Goal: Task Accomplishment & Management: Complete application form

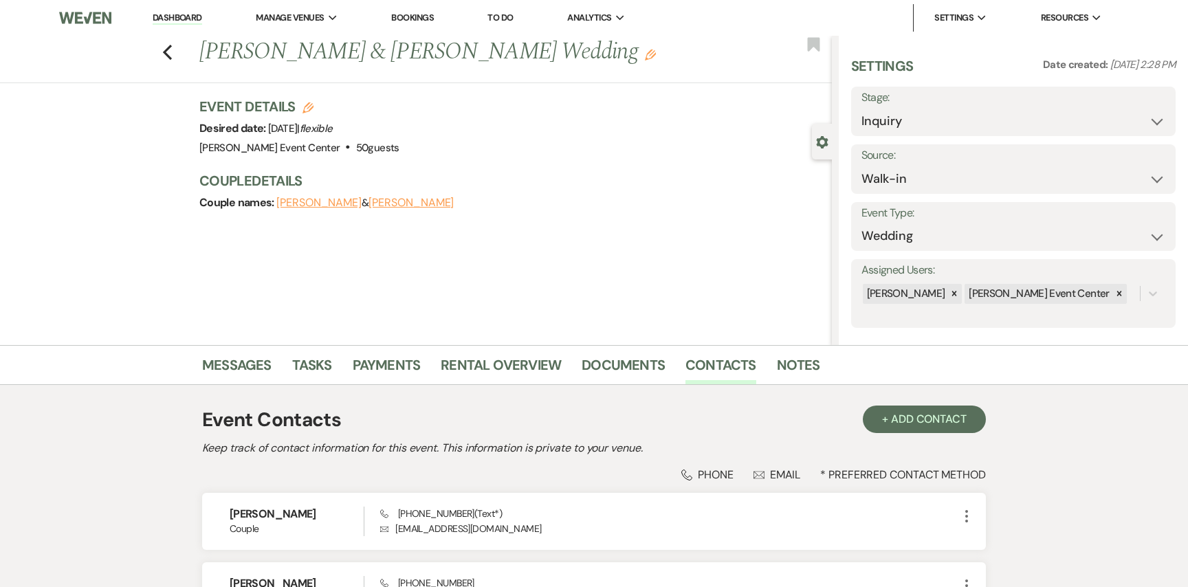
select select "23"
click at [168, 52] on icon "Previous" at bounding box center [167, 52] width 10 height 16
select select "2"
select select "8"
select select "7"
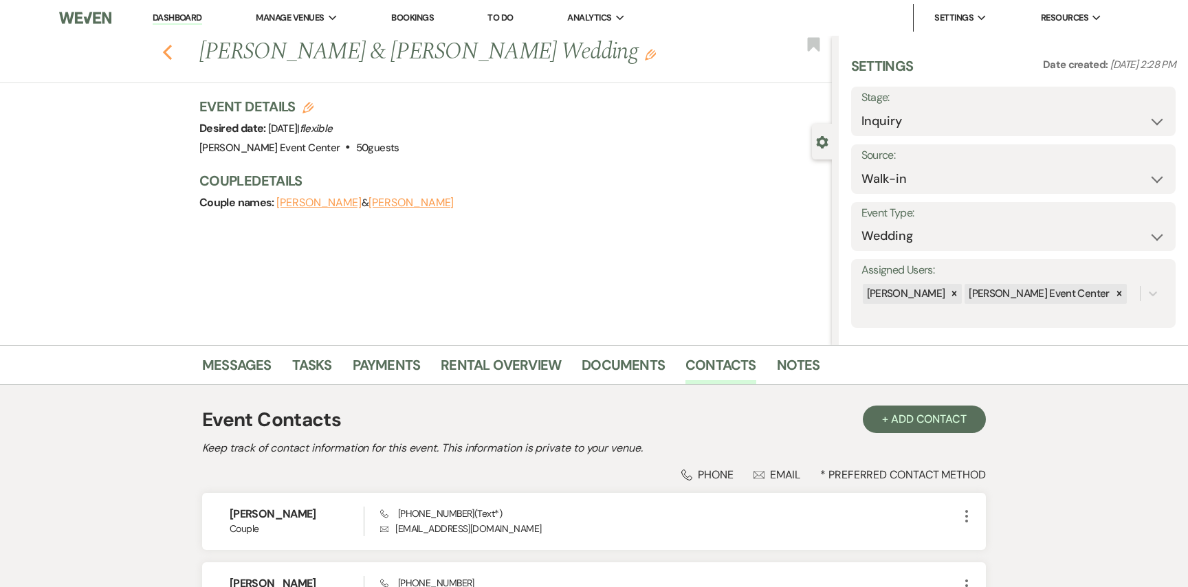
select select "8"
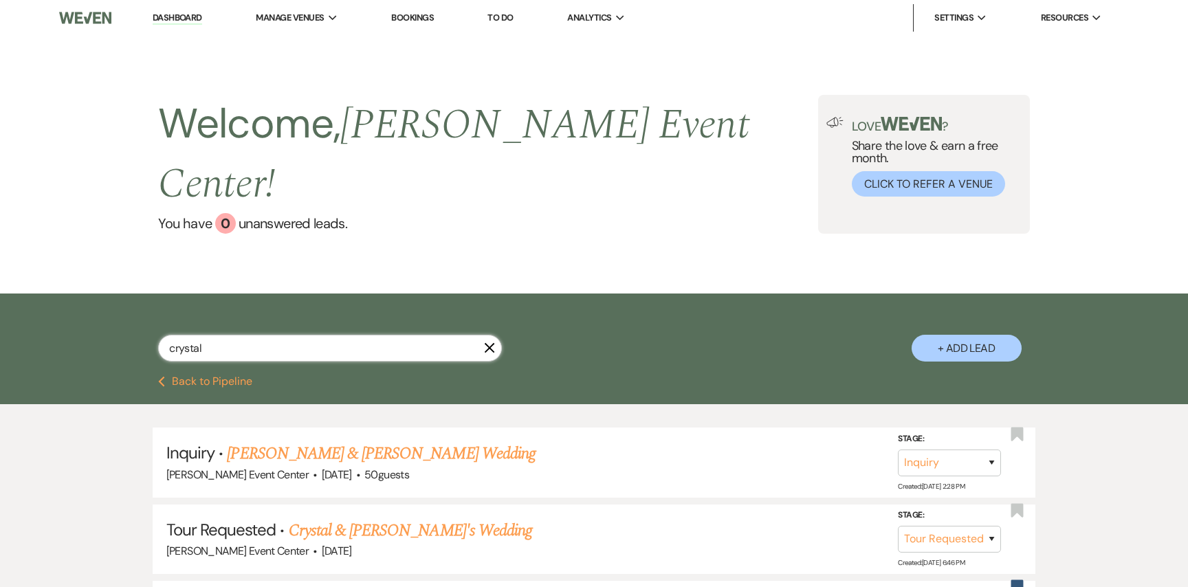
drag, startPoint x: 230, startPoint y: 317, endPoint x: 74, endPoint y: 296, distance: 157.5
click at [76, 296] on div "crystal X + Add Lead" at bounding box center [594, 335] width 1188 height 83
click at [933, 335] on button "+ Add Lead" at bounding box center [966, 348] width 110 height 27
select select "754"
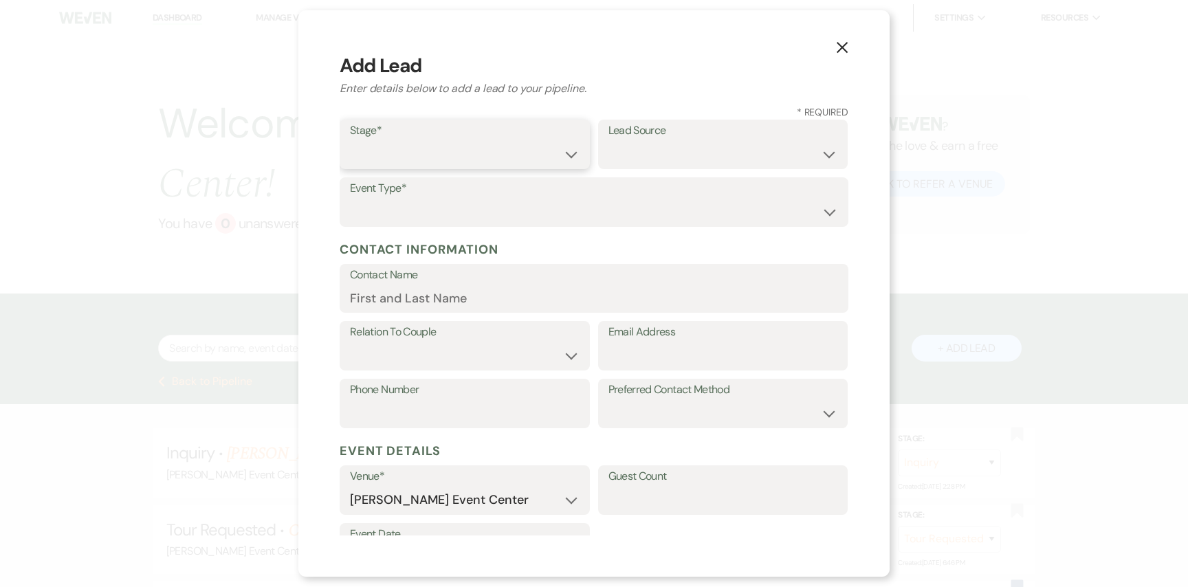
click at [533, 150] on select "Inquiry Follow Up Tour Requested Tour Confirmed Toured Proposal Sent Booked Lost" at bounding box center [465, 154] width 230 height 27
select select "1"
click at [350, 141] on select "Inquiry Follow Up Tour Requested Tour Confirmed Toured Proposal Sent Booked Lost" at bounding box center [465, 154] width 230 height 27
click at [656, 154] on select "Weven Venue Website Instagram Facebook Pinterest Google The Knot Wedding Wire H…" at bounding box center [723, 154] width 230 height 27
select select "23"
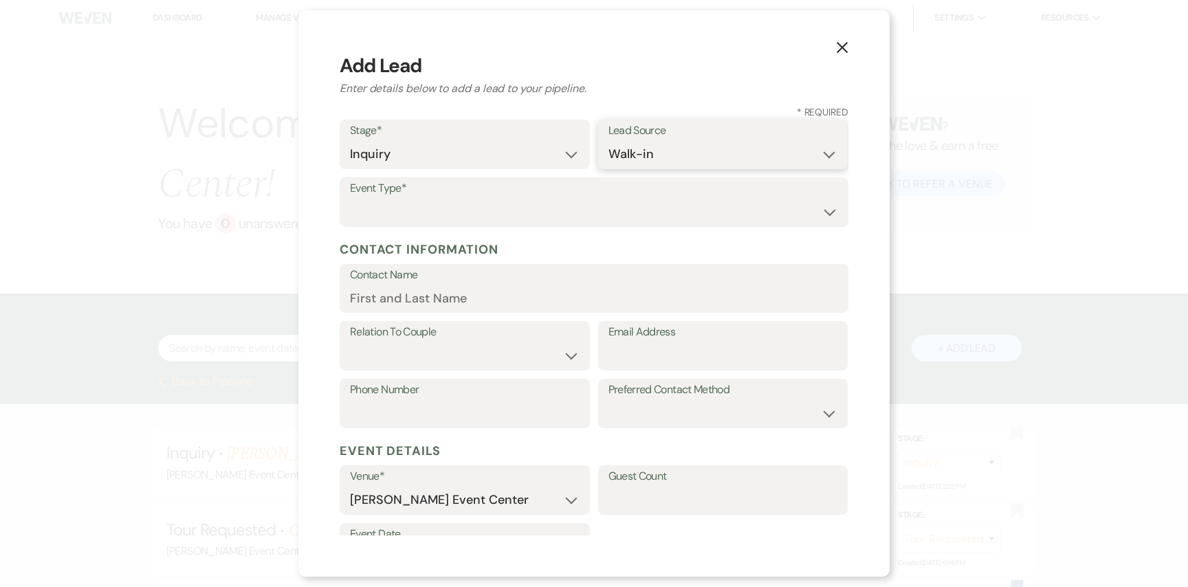
click at [608, 141] on select "Weven Venue Website Instagram Facebook Pinterest Google The Knot Wedding Wire H…" at bounding box center [723, 154] width 230 height 27
click at [431, 214] on select "Wedding Anniversary Party Baby Shower Bachelorette / Bachelor Party Birthday Pa…" at bounding box center [594, 212] width 488 height 27
select select "7"
click at [350, 199] on select "Wedding Anniversary Party Baby Shower Bachelorette / Bachelor Party Birthday Pa…" at bounding box center [594, 212] width 488 height 27
click at [463, 353] on select "Client Event Planner Parent of Client Family Member Friend Other" at bounding box center [465, 355] width 230 height 27
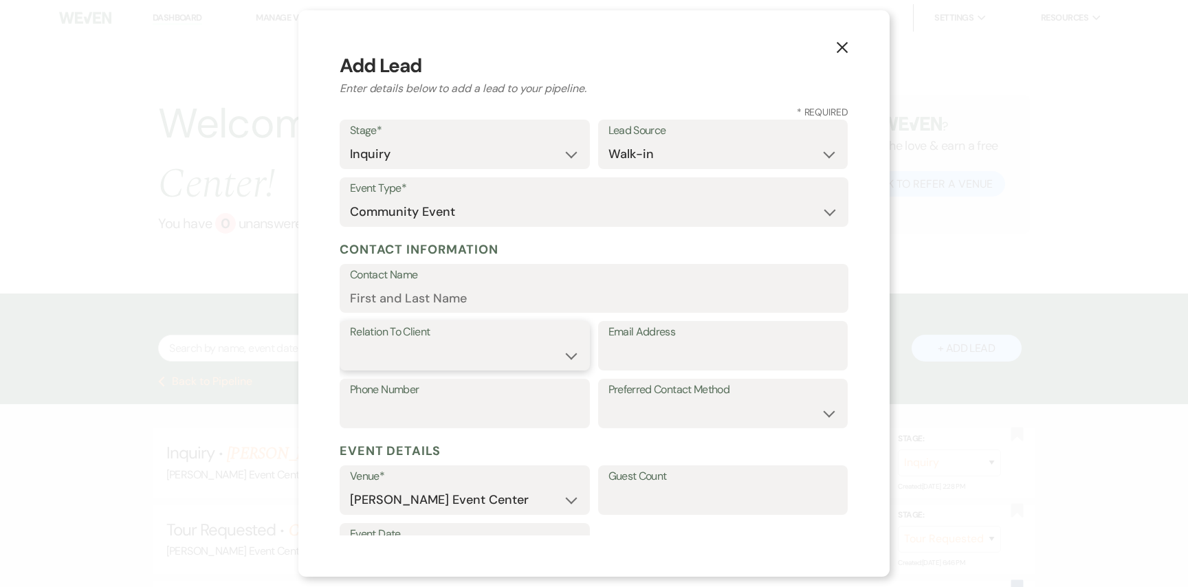
select select "2"
click at [350, 342] on select "Client Event Planner Parent of Client Family Member Friend Other" at bounding box center [465, 355] width 230 height 27
click at [430, 302] on input "Contact Name" at bounding box center [594, 298] width 488 height 27
click at [321, 371] on div "X Add Lead Enter details below to add a lead to your pipeline. * Required Stage…" at bounding box center [593, 293] width 591 height 566
click at [386, 298] on input "Contact Name" at bounding box center [594, 298] width 488 height 27
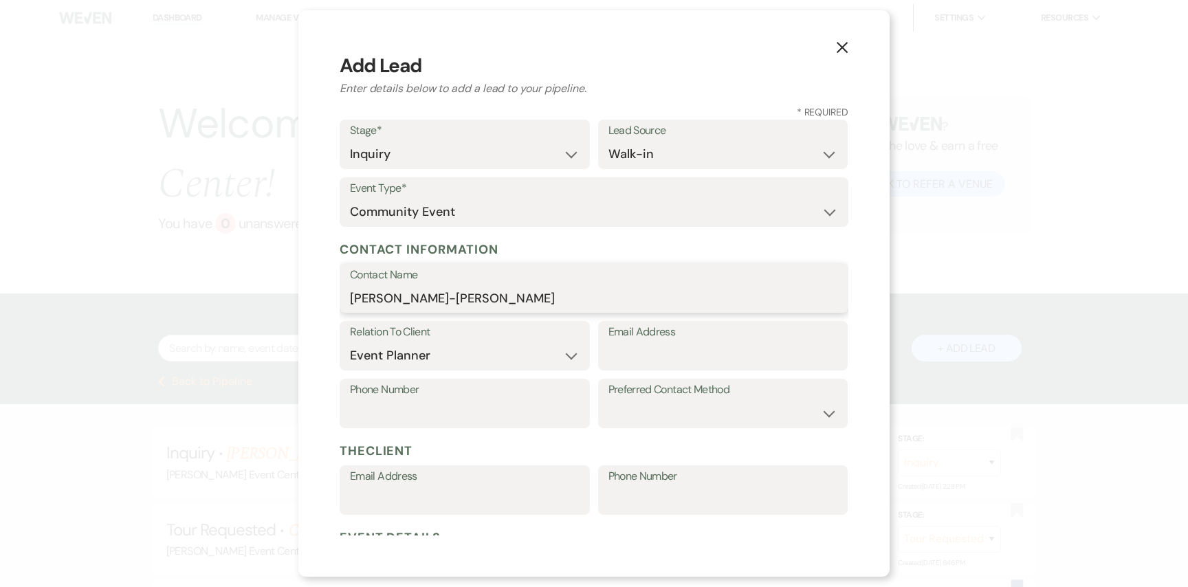
click at [415, 299] on input "[PERSON_NAME]-[PERSON_NAME]" at bounding box center [594, 298] width 488 height 27
click at [421, 297] on input "[PERSON_NAME]-[PERSON_NAME]" at bounding box center [594, 298] width 488 height 27
click at [442, 299] on input "[PERSON_NAME] -[PERSON_NAME]" at bounding box center [594, 298] width 488 height 27
click at [551, 300] on input "[PERSON_NAME] / [PERSON_NAME]" at bounding box center [594, 298] width 488 height 27
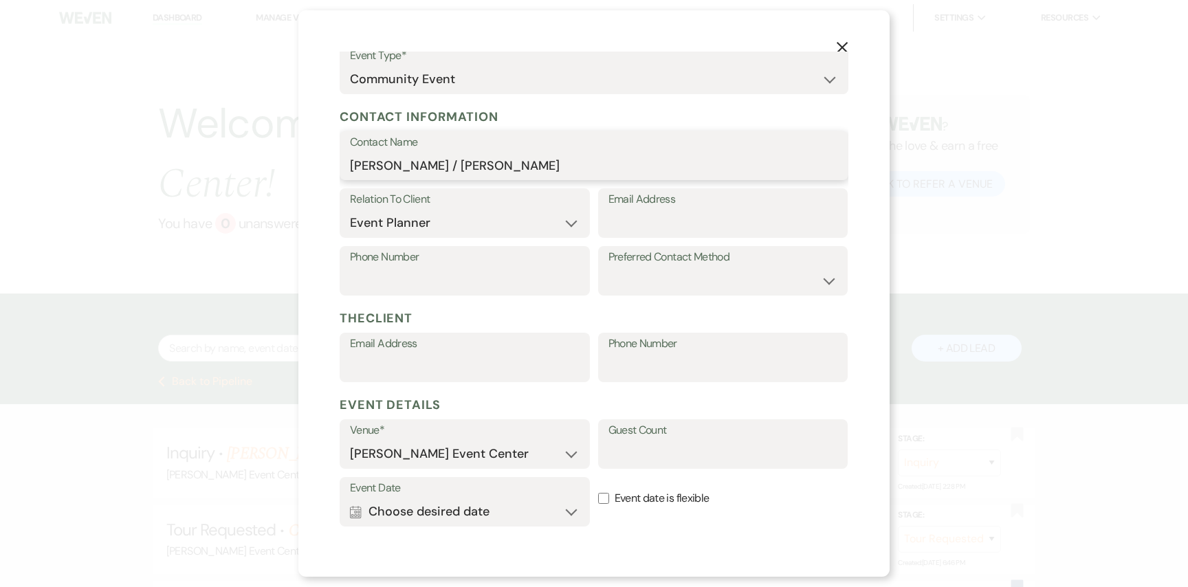
scroll to position [95, 0]
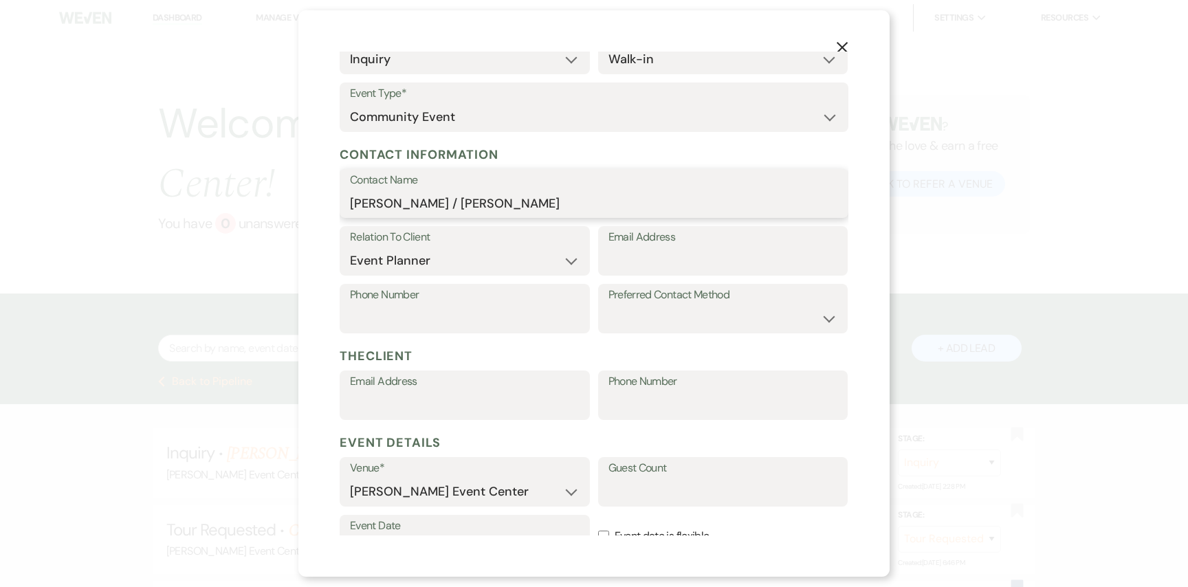
type input "[PERSON_NAME] / [PERSON_NAME]"
click at [498, 311] on input "Phone Number" at bounding box center [465, 318] width 230 height 27
click at [648, 315] on select "Email Phone Text" at bounding box center [723, 318] width 230 height 27
click at [498, 318] on input "Phone Number" at bounding box center [465, 318] width 230 height 27
type input "2146418818"
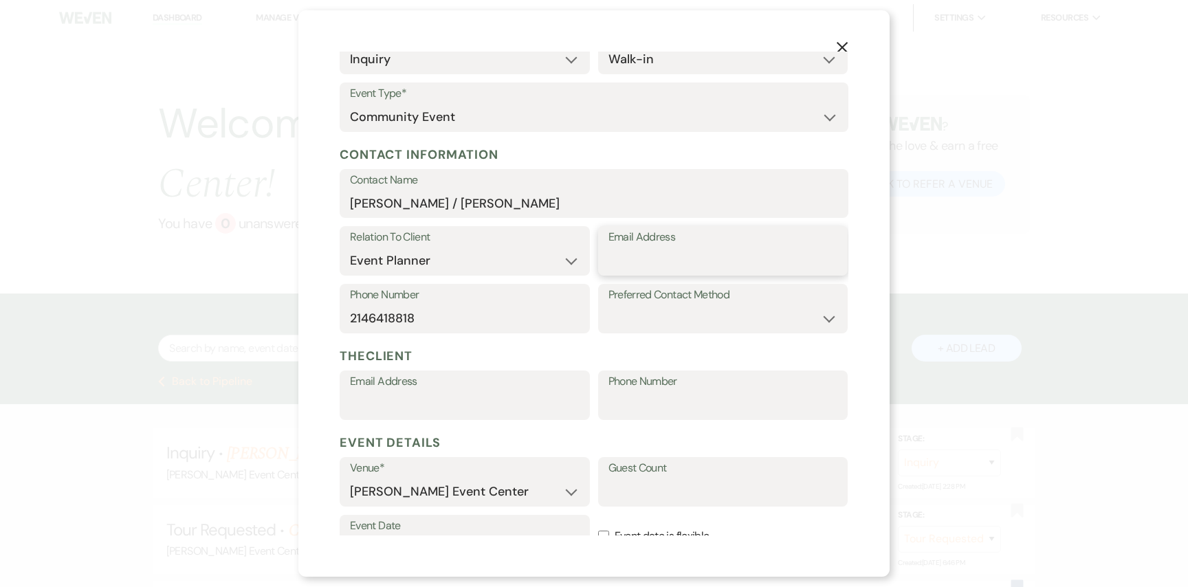
click at [691, 262] on input "Email Address" at bounding box center [723, 260] width 230 height 27
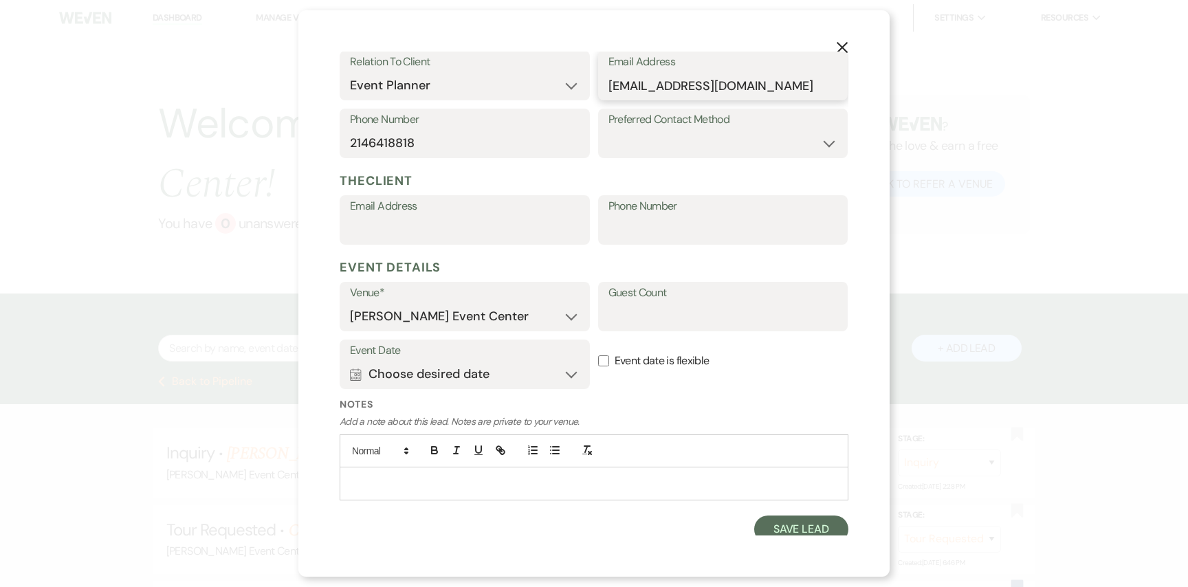
scroll to position [277, 0]
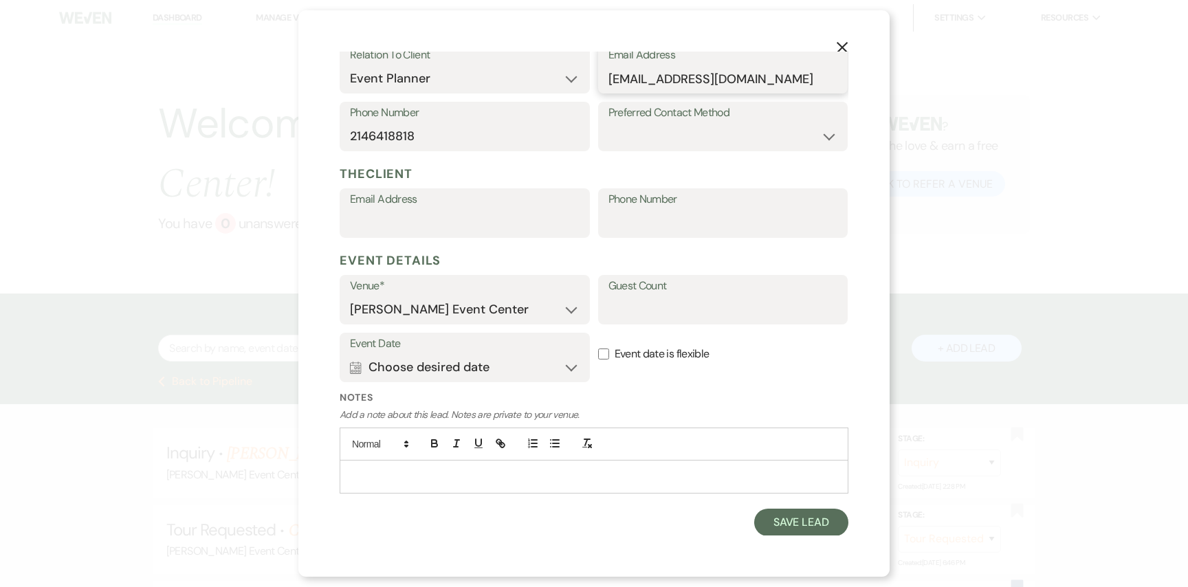
type input "[EMAIL_ADDRESS][DOMAIN_NAME]"
click at [628, 306] on input "Guest Count" at bounding box center [723, 309] width 230 height 27
type input "70"
click at [396, 375] on button "Calendar Choose desired date Expand" at bounding box center [465, 366] width 230 height 27
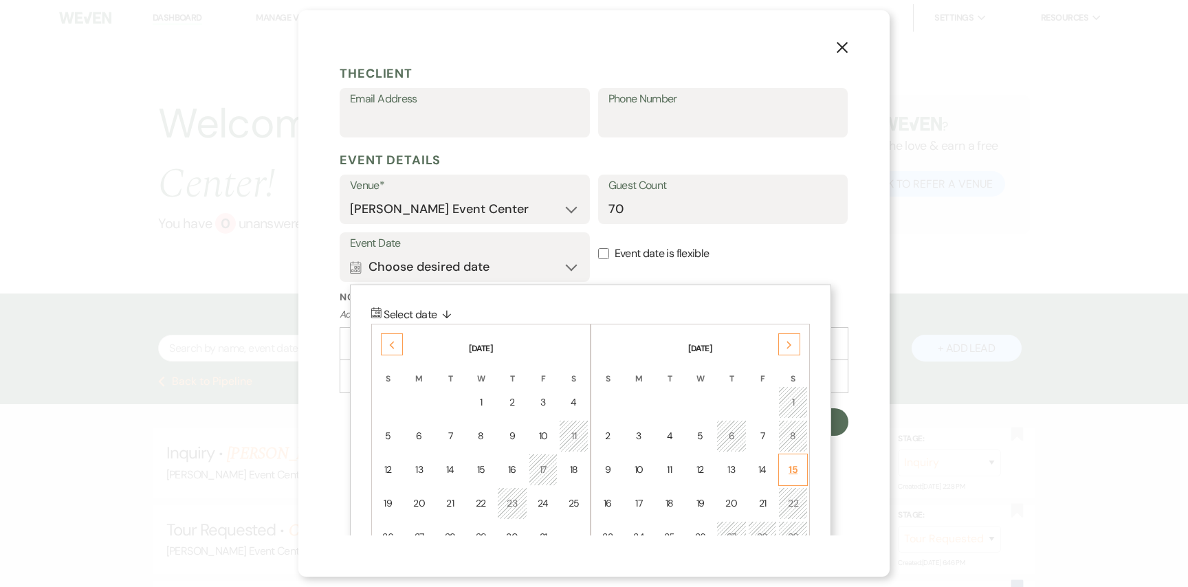
click at [788, 463] on div "15" at bounding box center [793, 470] width 12 height 14
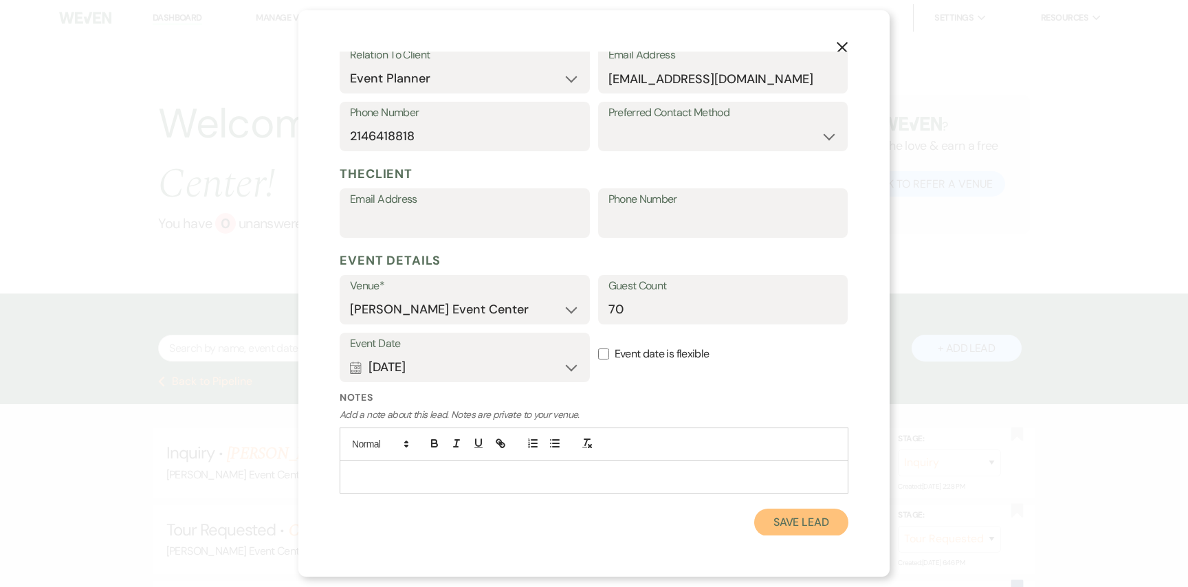
click at [785, 527] on button "Save Lead" at bounding box center [801, 522] width 94 height 27
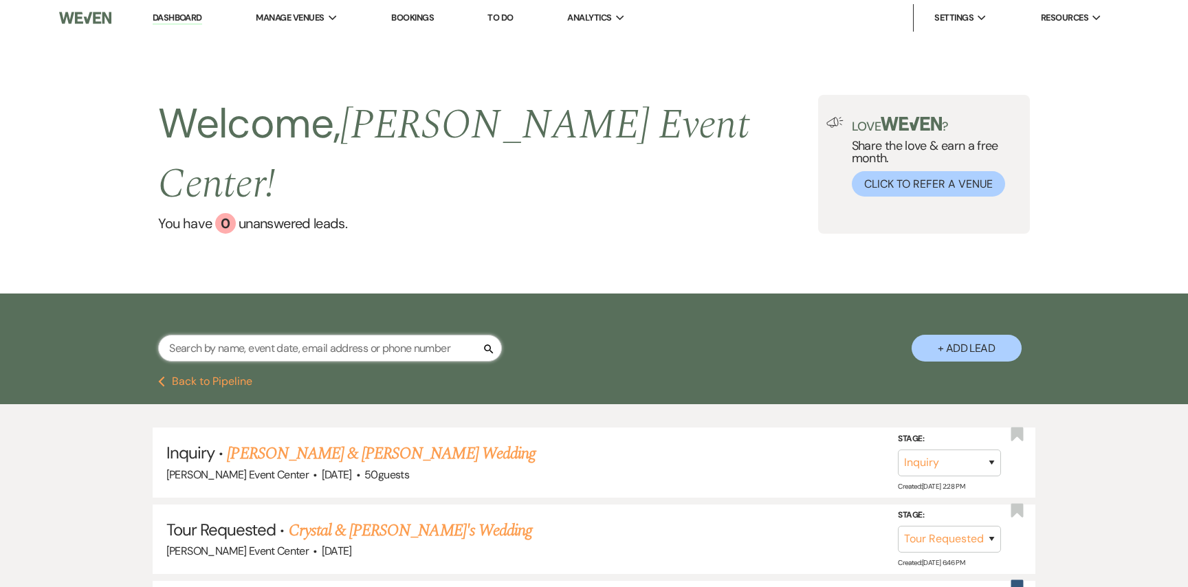
click at [353, 335] on input "text" at bounding box center [330, 348] width 344 height 27
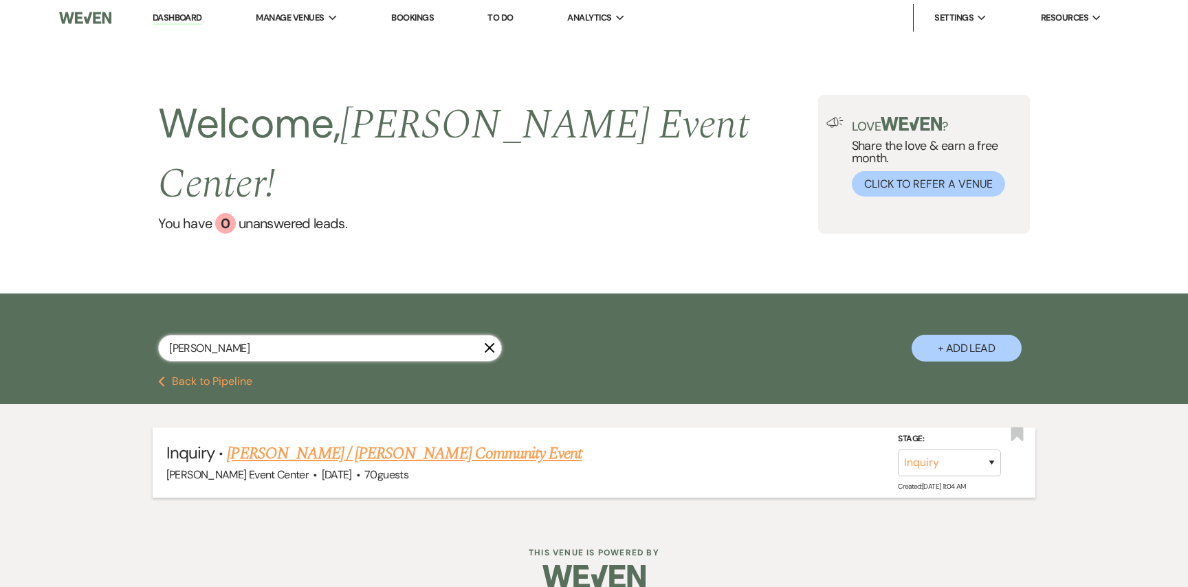
type input "[PERSON_NAME]"
click at [291, 441] on link "[PERSON_NAME] / [PERSON_NAME] Community Event" at bounding box center [404, 453] width 355 height 25
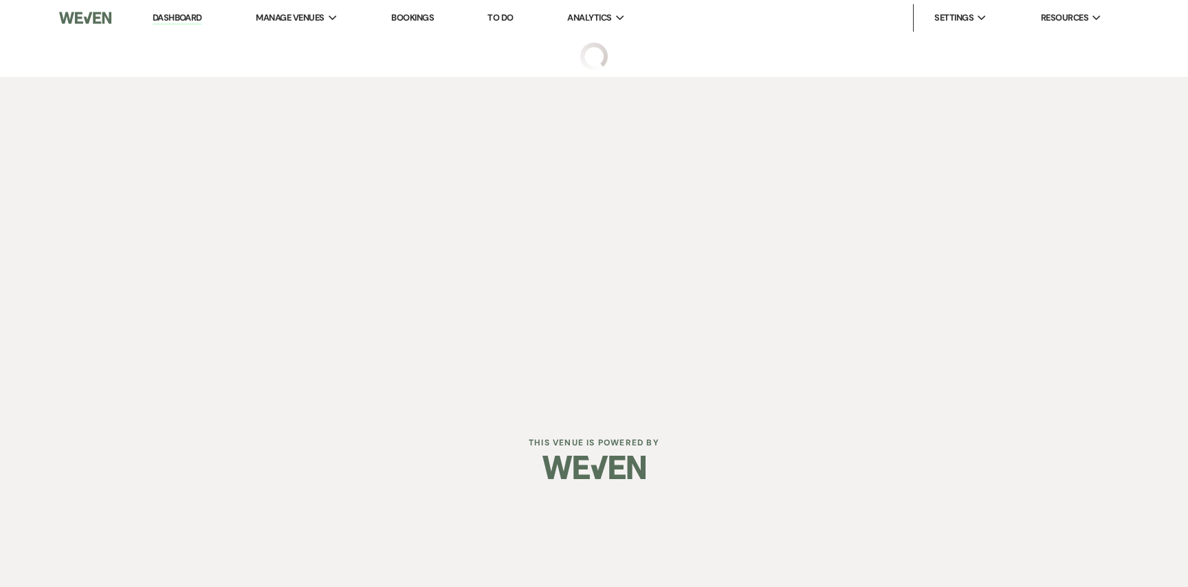
select select "23"
select select "7"
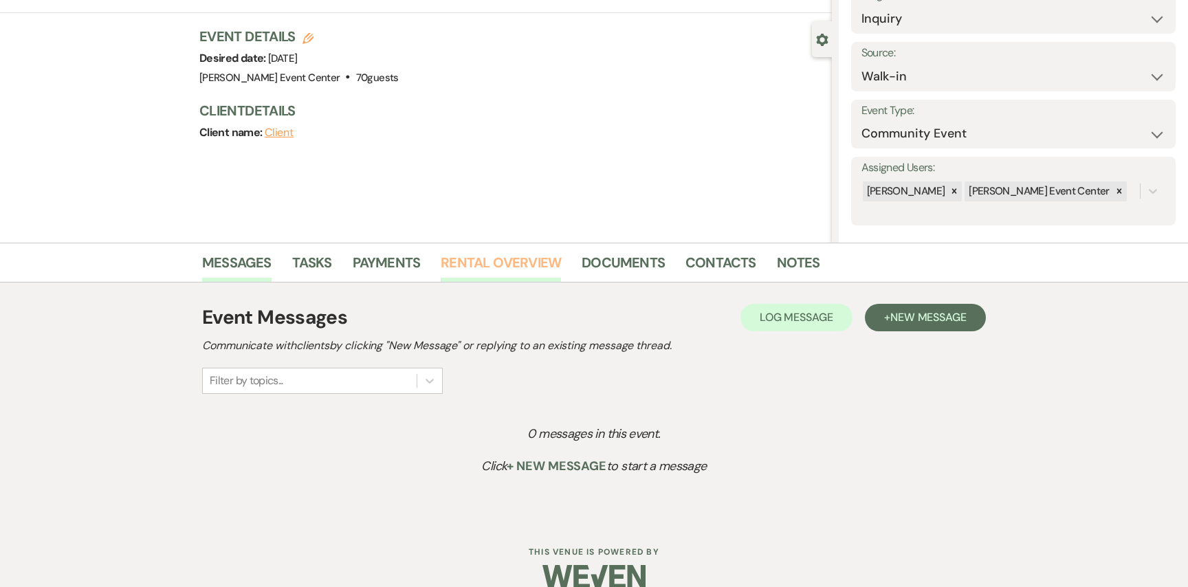
scroll to position [124, 0]
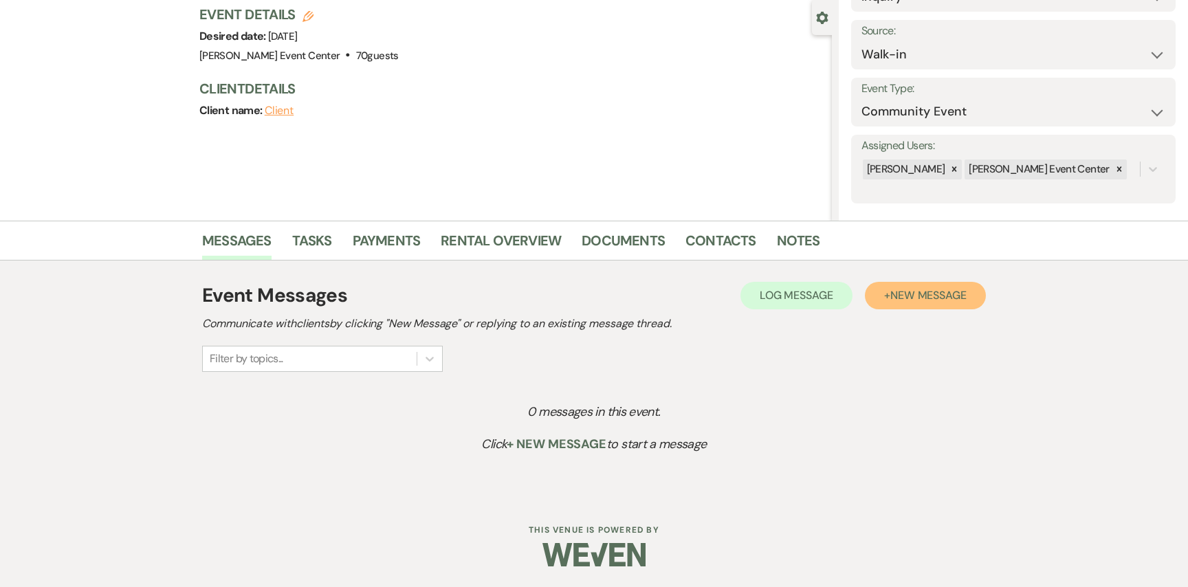
click at [918, 305] on button "+ New Message" at bounding box center [925, 295] width 121 height 27
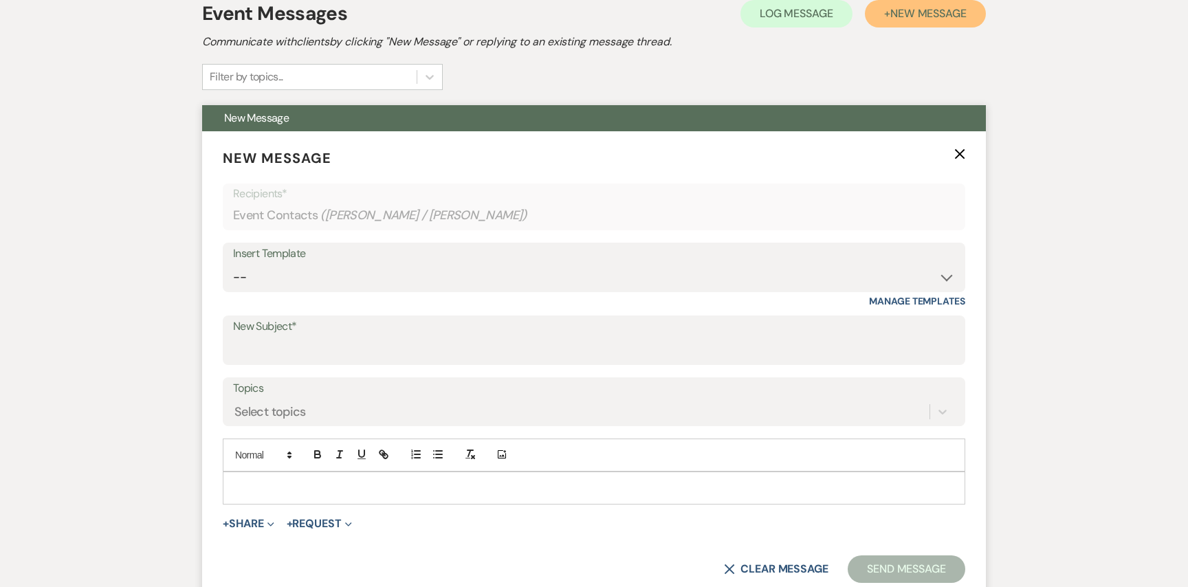
scroll to position [420, 0]
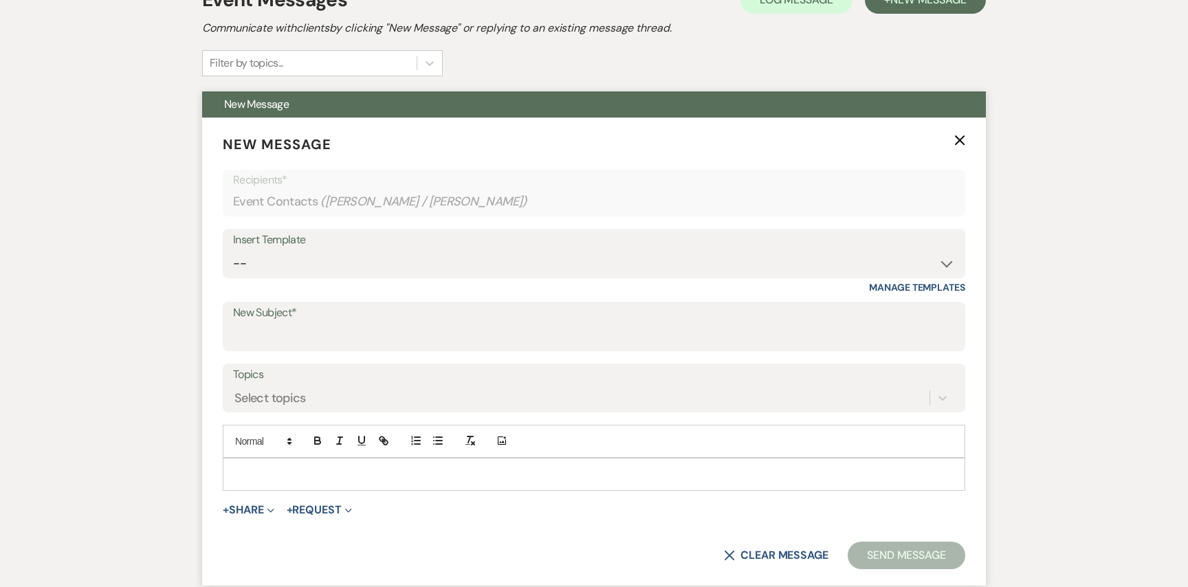
click at [445, 246] on div "Insert Template" at bounding box center [594, 240] width 722 height 20
click at [445, 249] on div "Insert Template" at bounding box center [594, 240] width 722 height 20
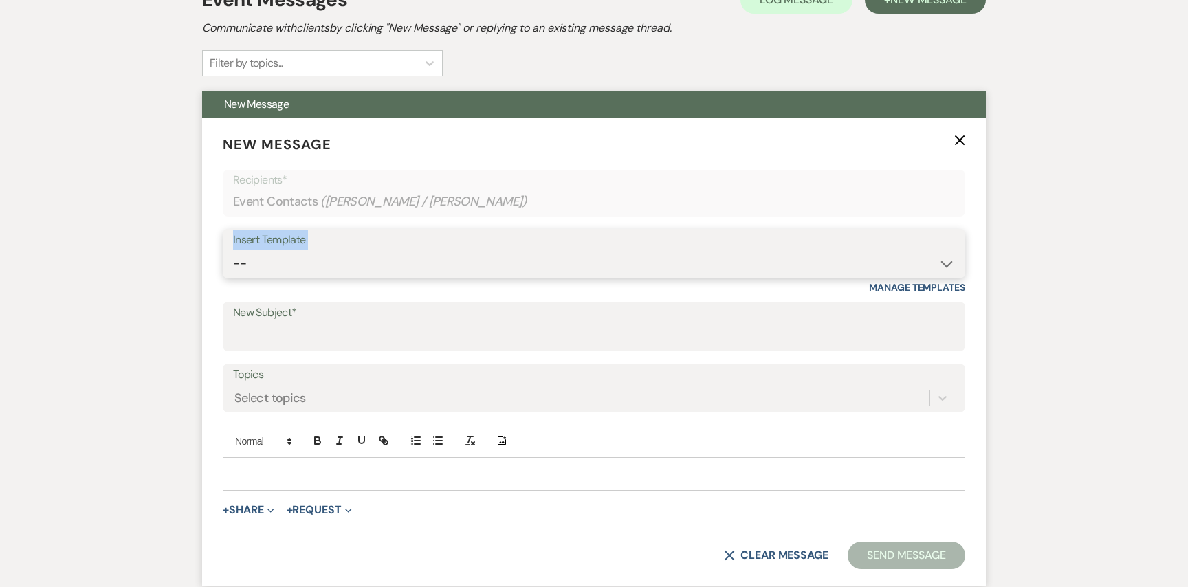
click at [430, 269] on select "-- Weven Planning Portal Introduction (Booked Events) Initial Inquiry Response …" at bounding box center [594, 263] width 722 height 27
select select "2976"
click at [233, 250] on select "-- Weven Planning Portal Introduction (Booked Events) Initial Inquiry Response …" at bounding box center [594, 263] width 722 height 27
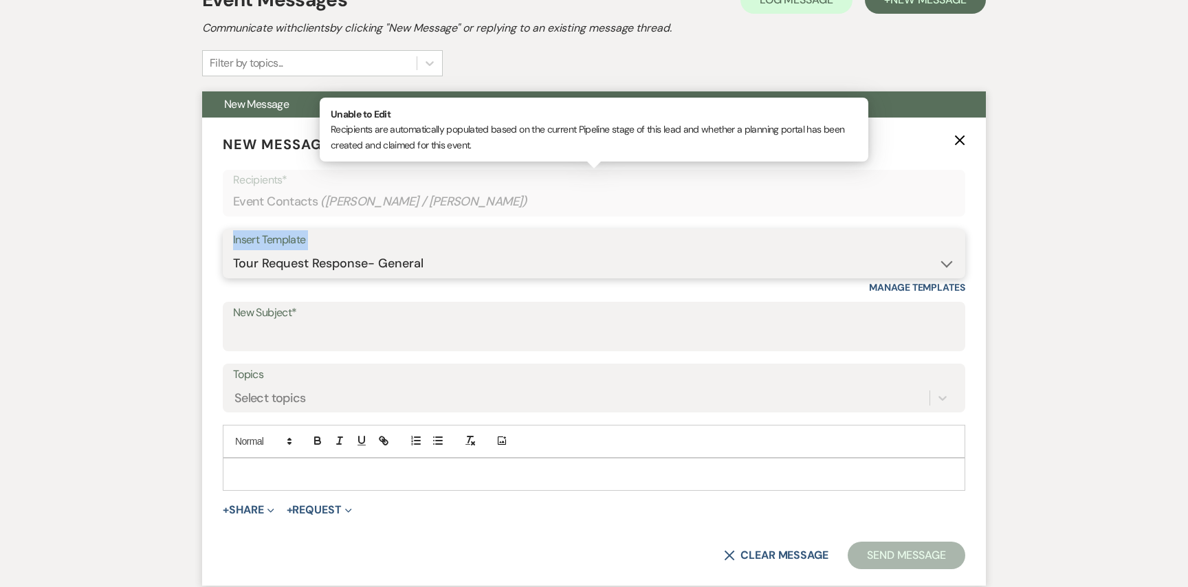
type input "Discover the Perfect Setting for Your Celebration at The [PERSON_NAME]!"
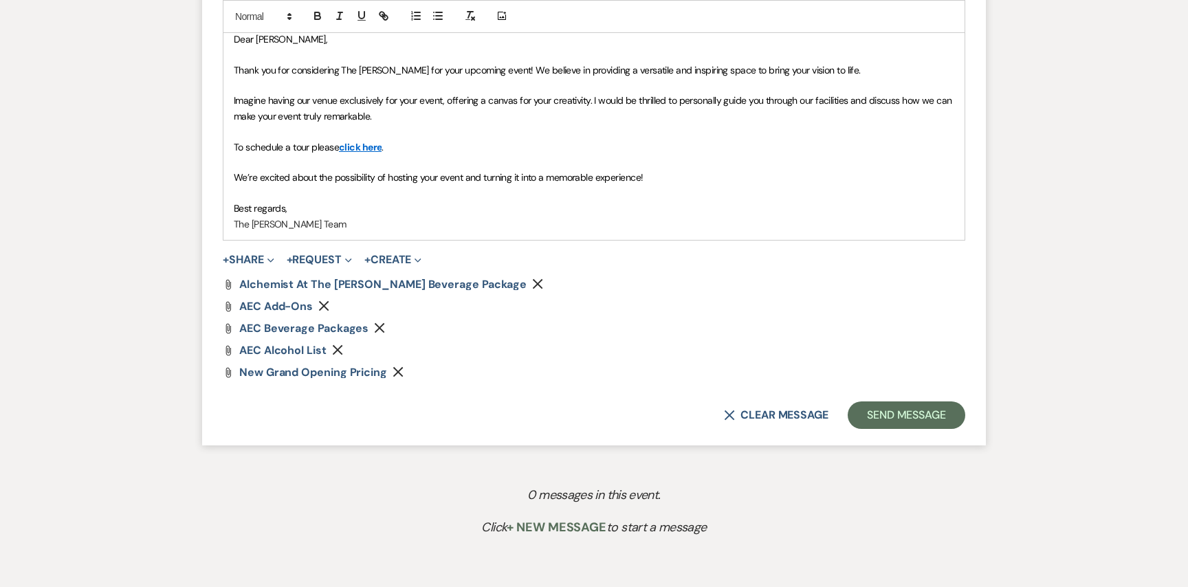
scroll to position [872, 0]
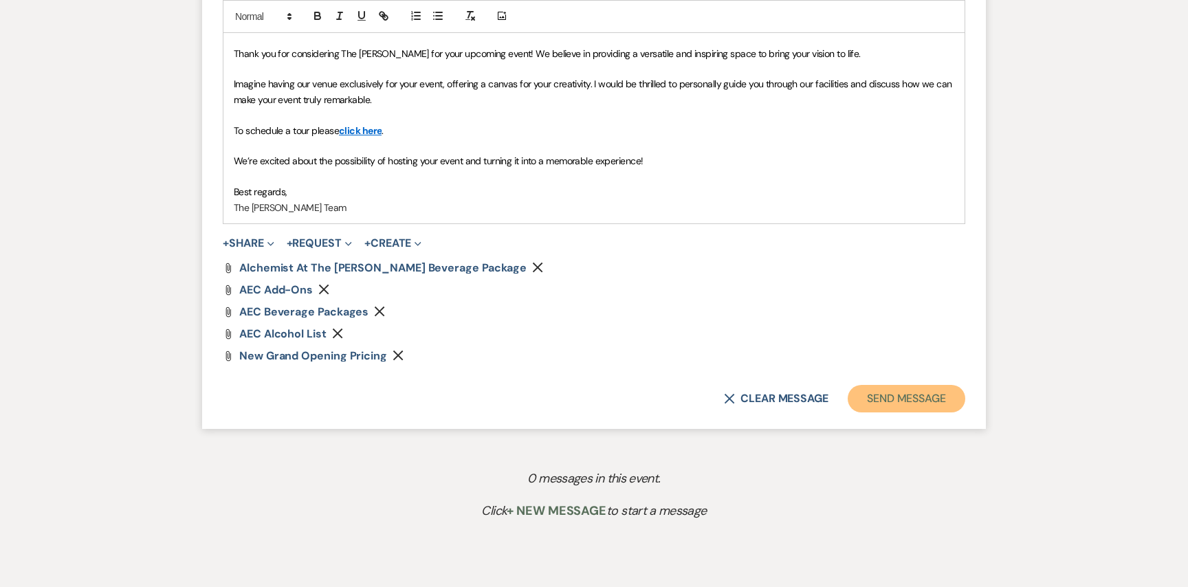
click at [892, 401] on button "Send Message" at bounding box center [907, 398] width 118 height 27
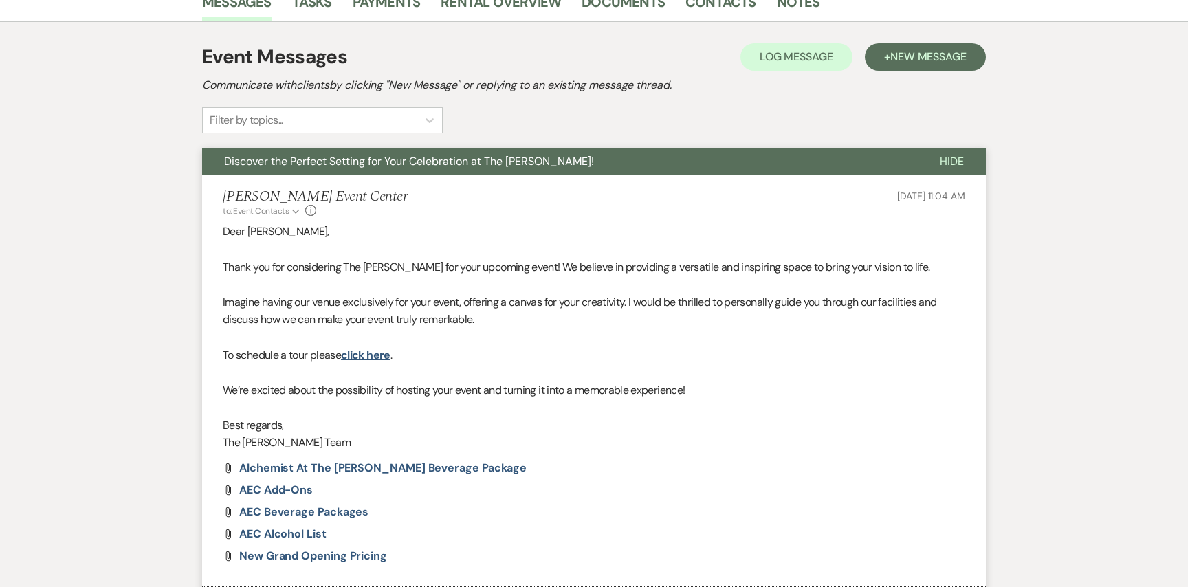
scroll to position [0, 0]
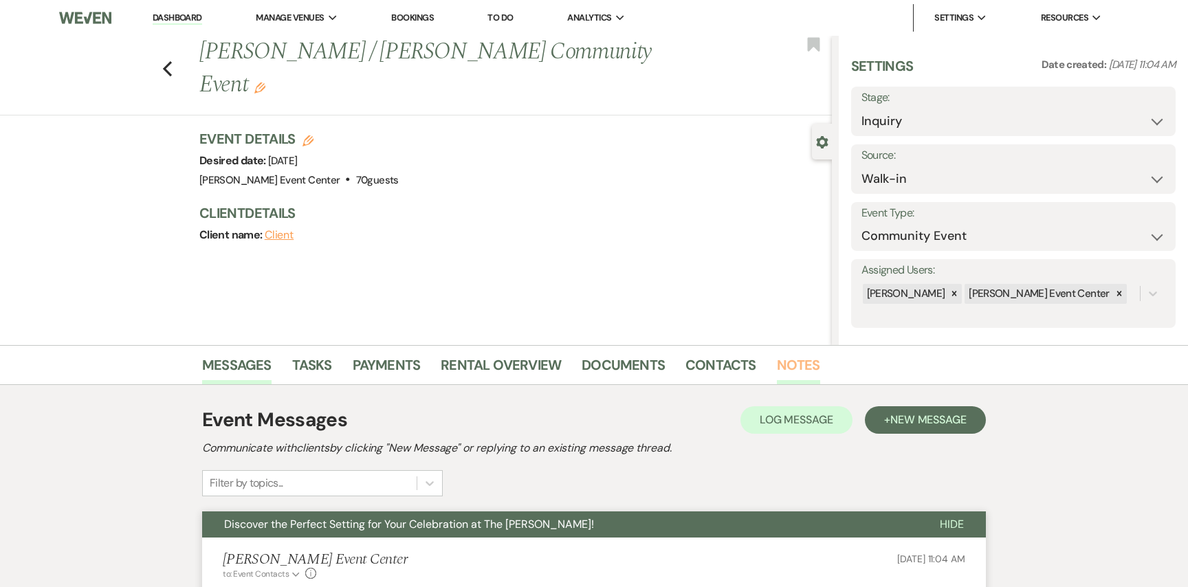
click at [789, 362] on link "Notes" at bounding box center [798, 369] width 43 height 30
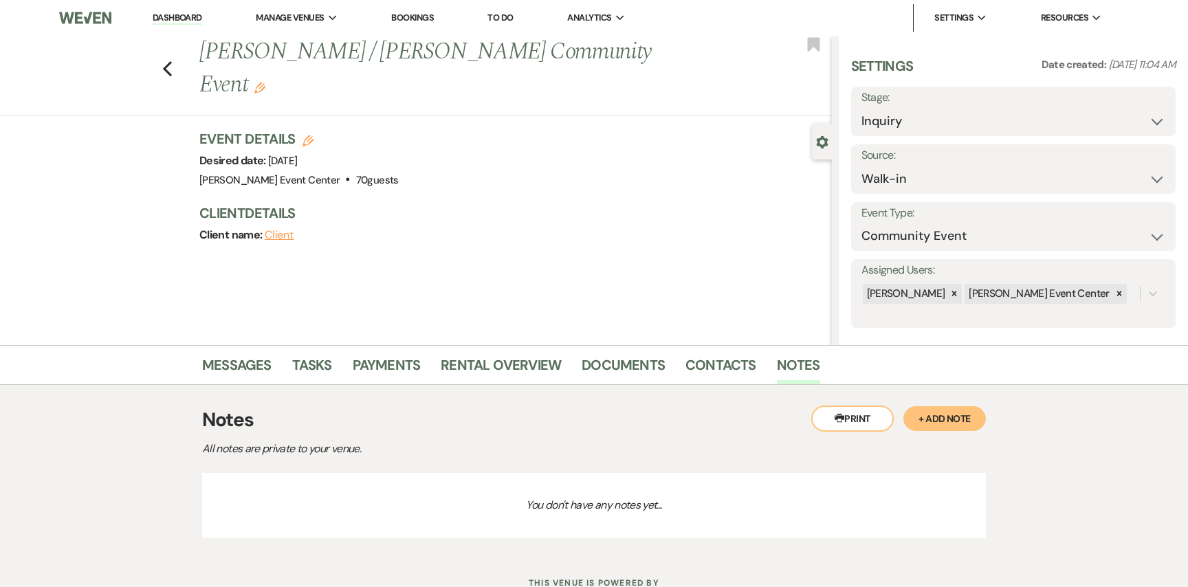
click at [931, 419] on button "+ Add Note" at bounding box center [944, 418] width 82 height 25
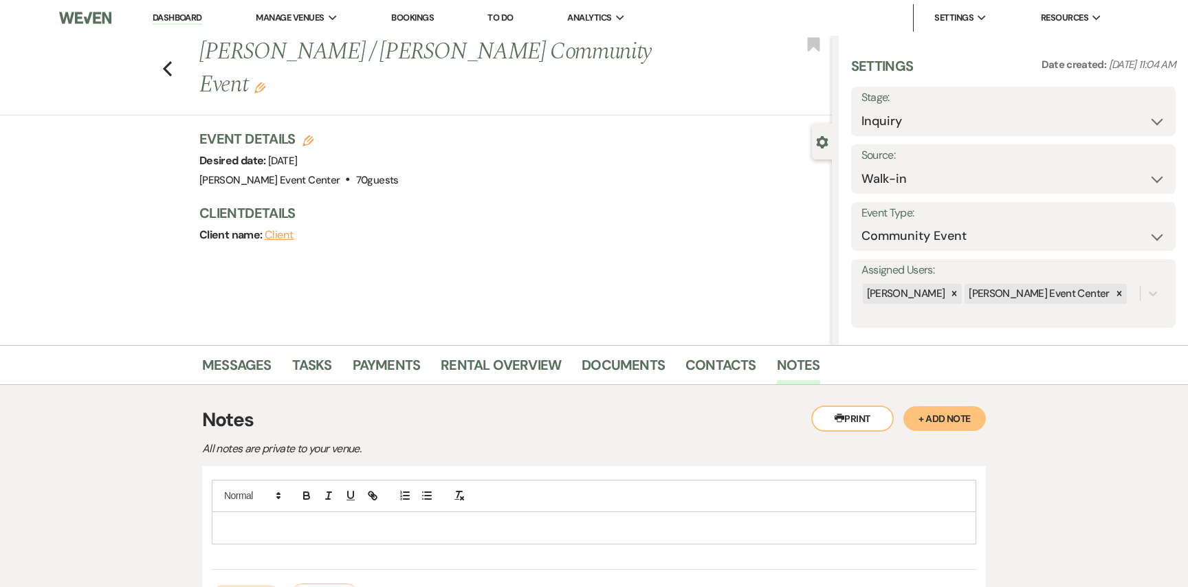
click at [552, 518] on div at bounding box center [593, 528] width 763 height 32
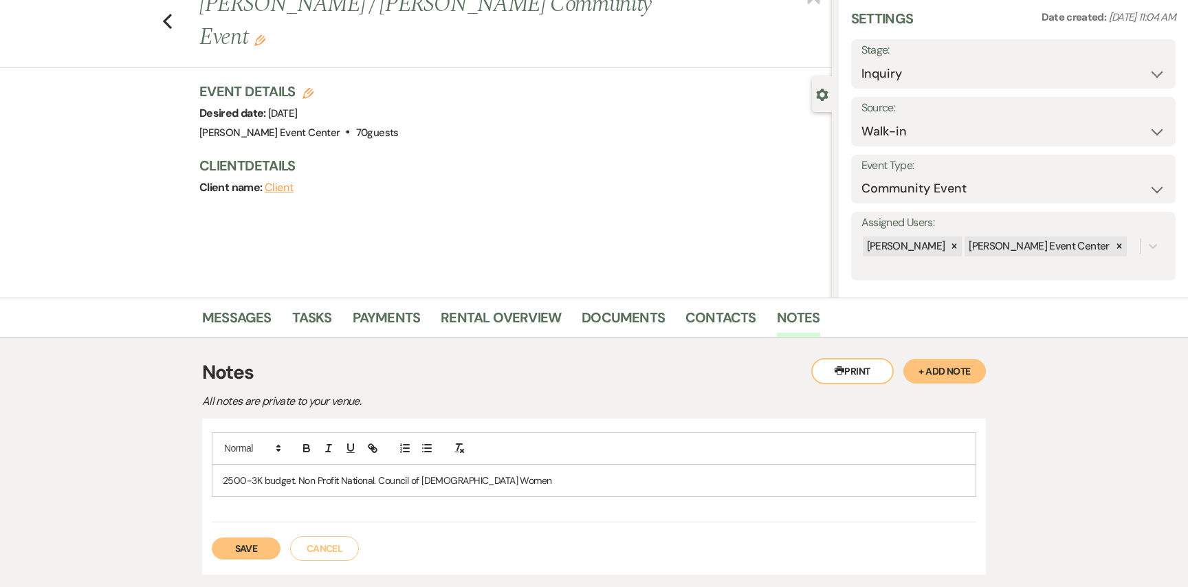
scroll to position [42, 0]
